Goal: Navigation & Orientation: Find specific page/section

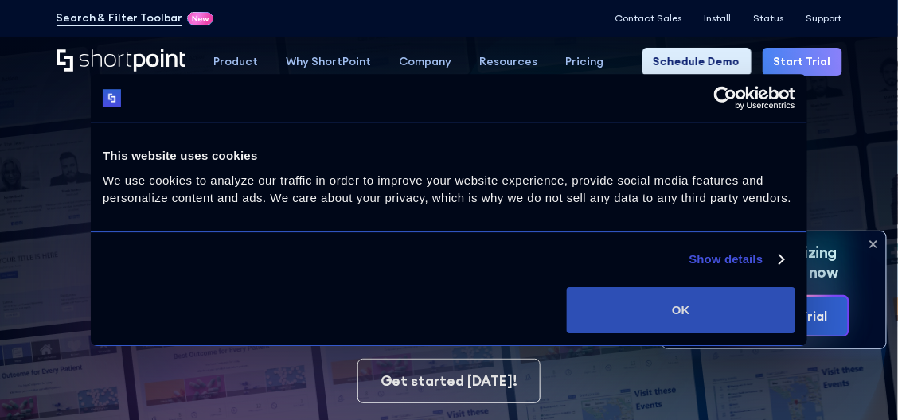
click at [601, 302] on button "OK" at bounding box center [681, 310] width 229 height 46
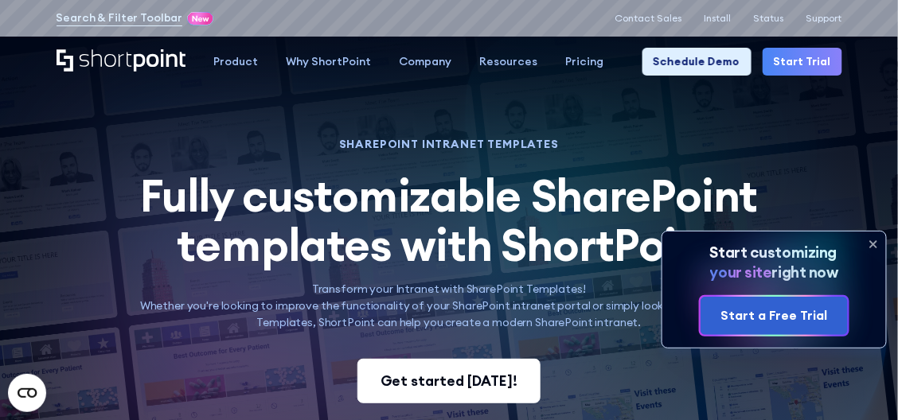
click at [461, 376] on div "Get started [DATE]!" at bounding box center [449, 381] width 137 height 21
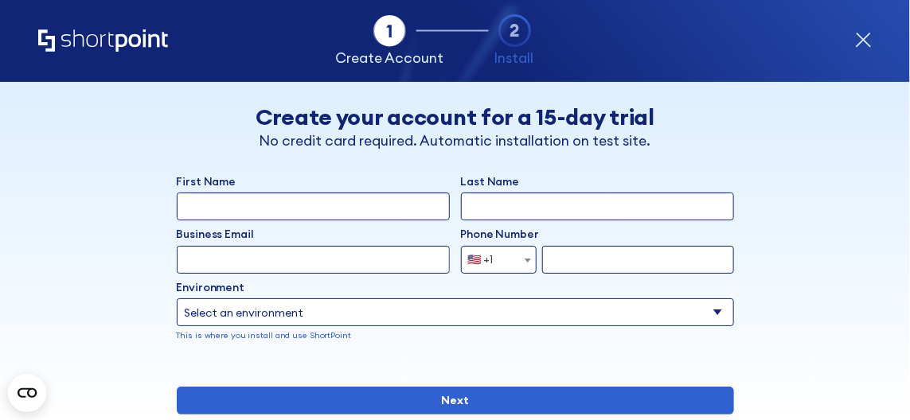
click at [857, 39] on icon "form" at bounding box center [863, 40] width 17 height 17
